Goal: Complete application form

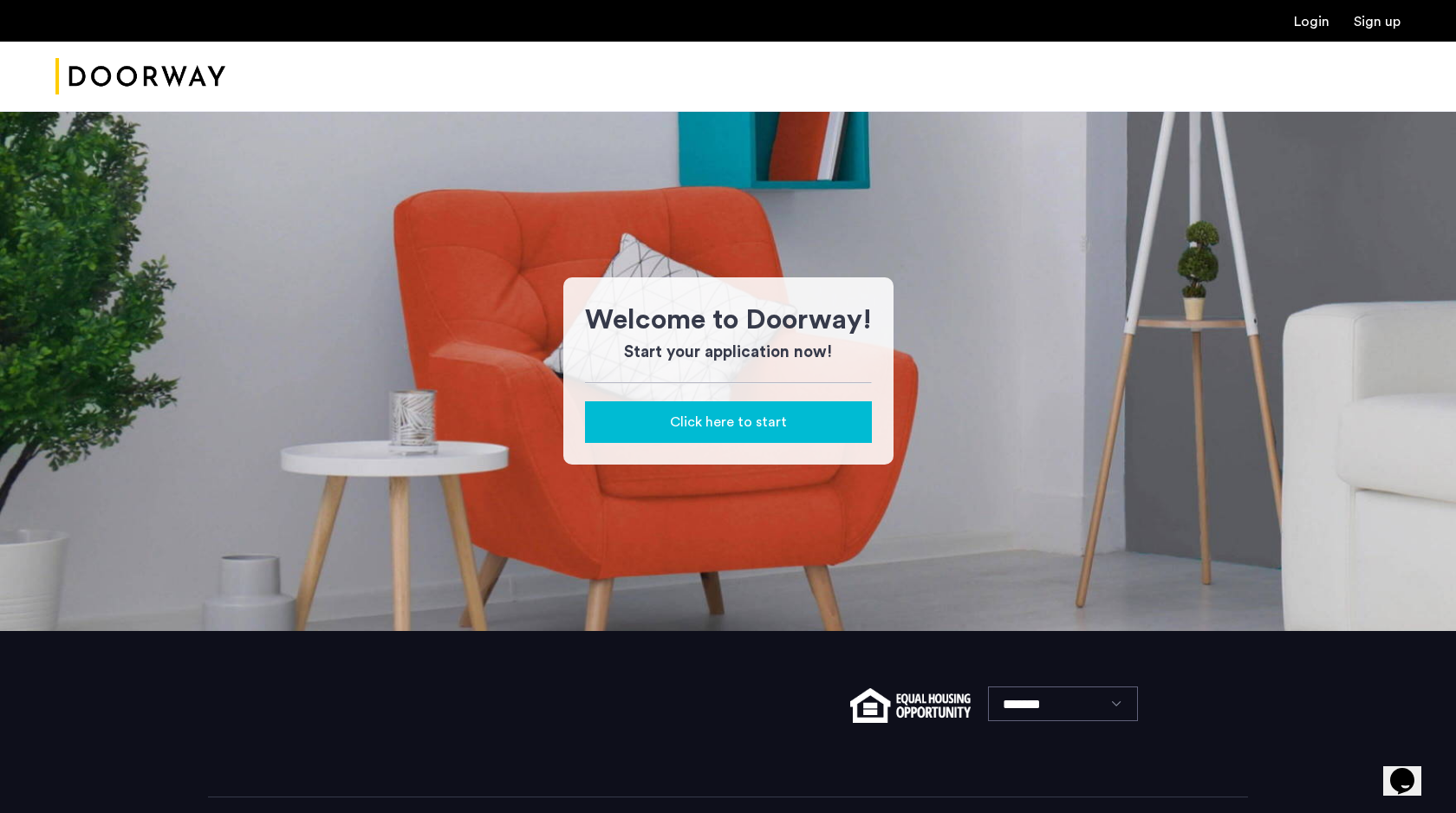
click at [712, 424] on span "Click here to start" at bounding box center [728, 422] width 117 height 21
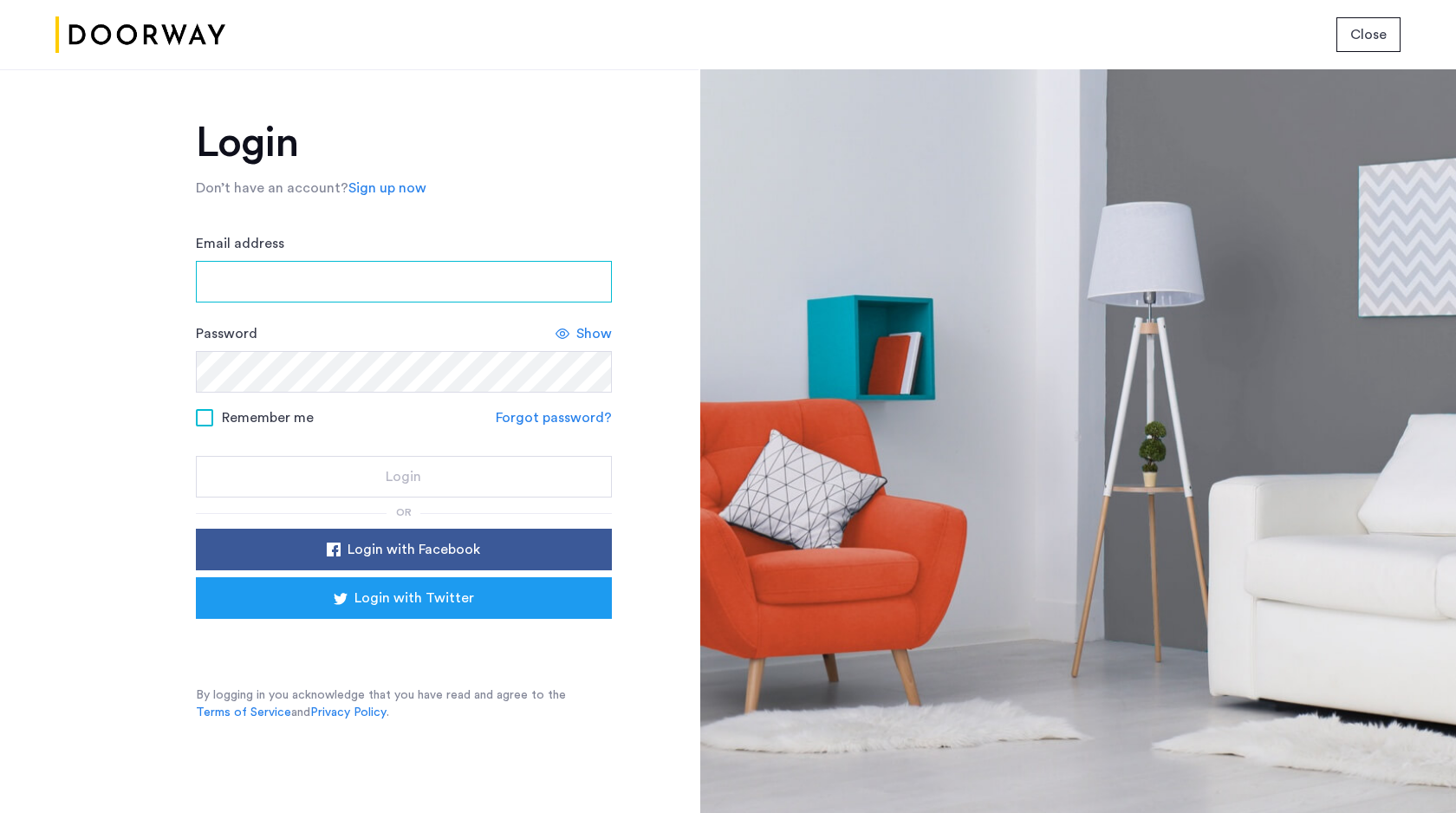
click at [377, 272] on input "Email address" at bounding box center [404, 282] width 416 height 42
